Goal: Use online tool/utility: Utilize a website feature to perform a specific function

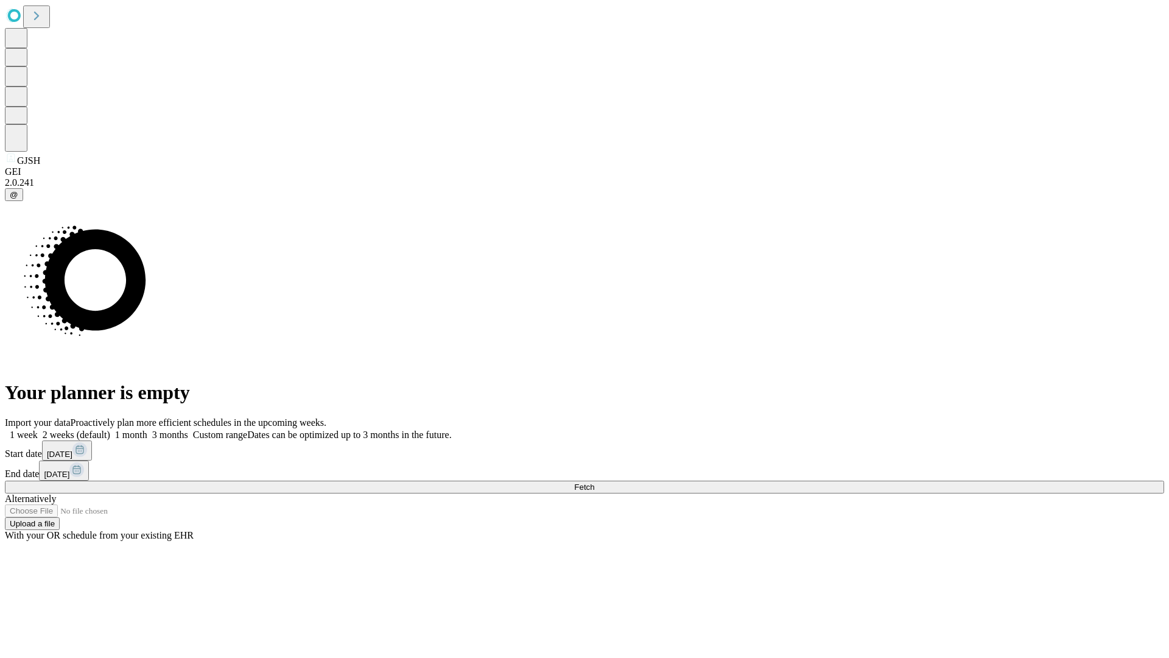
click at [594, 482] on span "Fetch" at bounding box center [584, 486] width 20 height 9
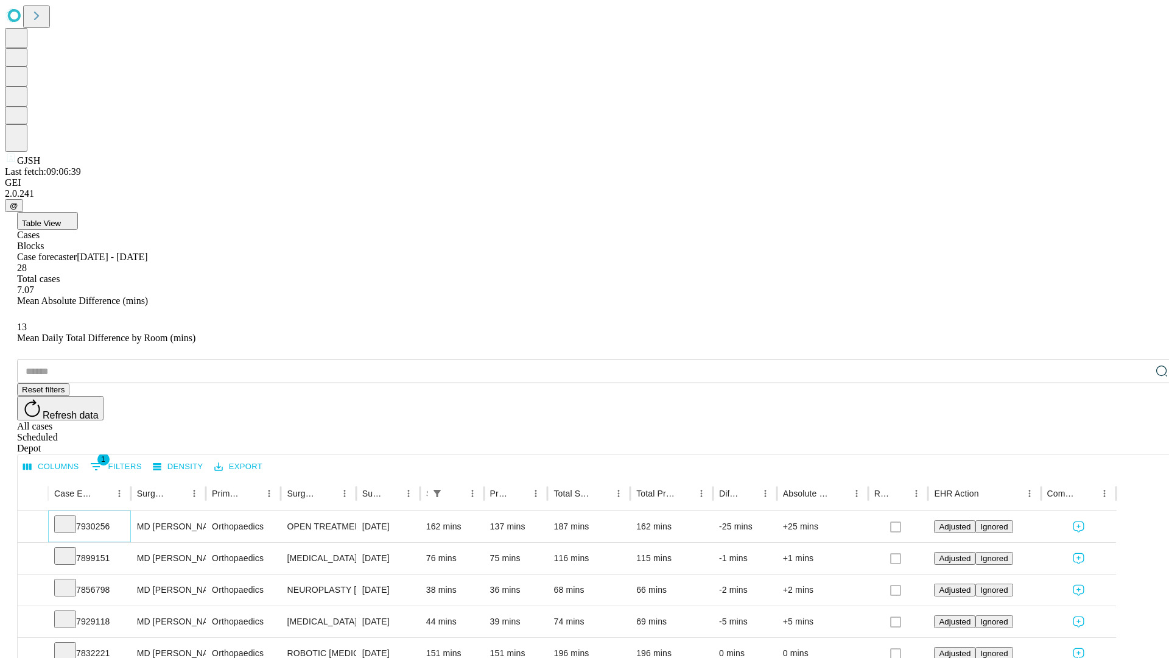
click at [71, 517] on icon at bounding box center [65, 523] width 12 height 12
